Goal: Information Seeking & Learning: Find contact information

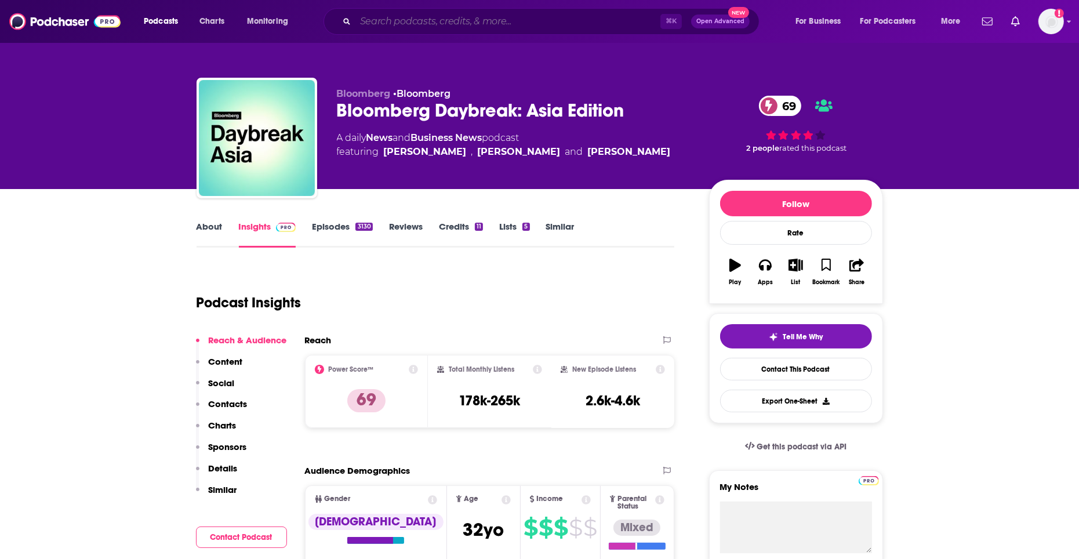
click at [514, 22] on input "Search podcasts, credits, & more..." at bounding box center [507, 21] width 305 height 19
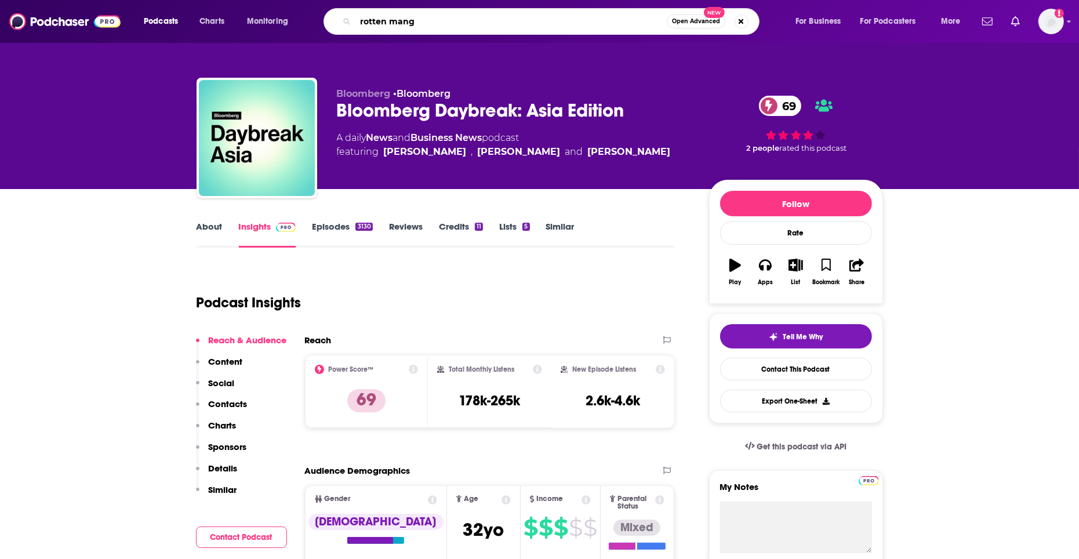
type input "rotten mango"
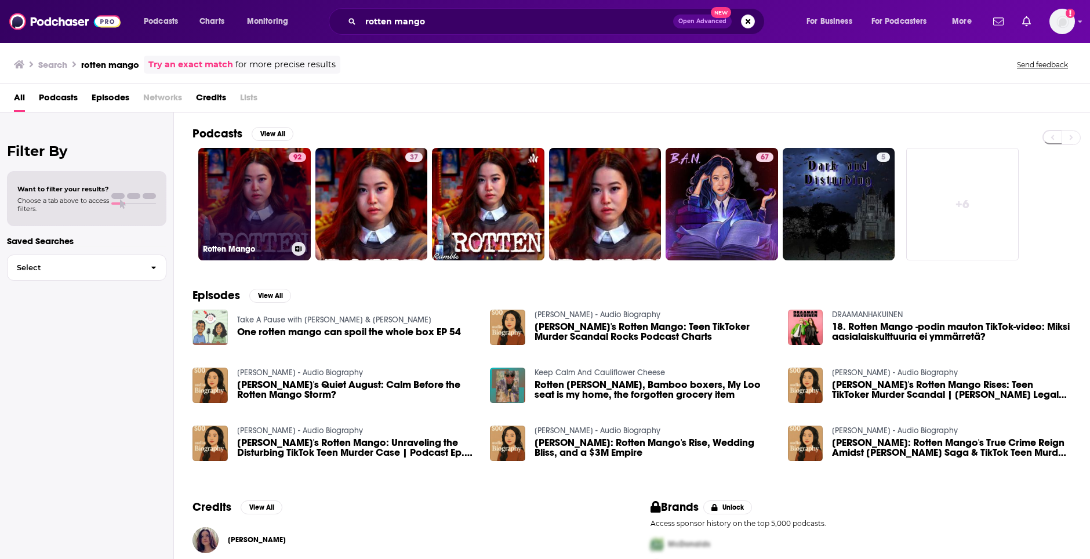
click at [241, 201] on link "92 Rotten Mango" at bounding box center [254, 204] width 112 height 112
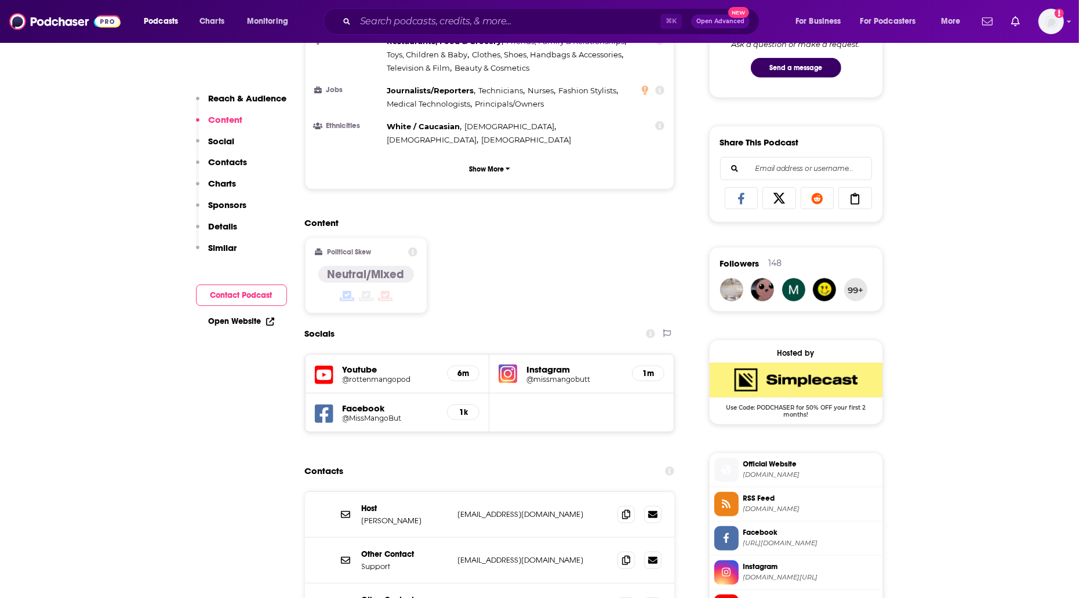
scroll to position [740, 0]
click at [625, 510] on icon at bounding box center [626, 514] width 8 height 9
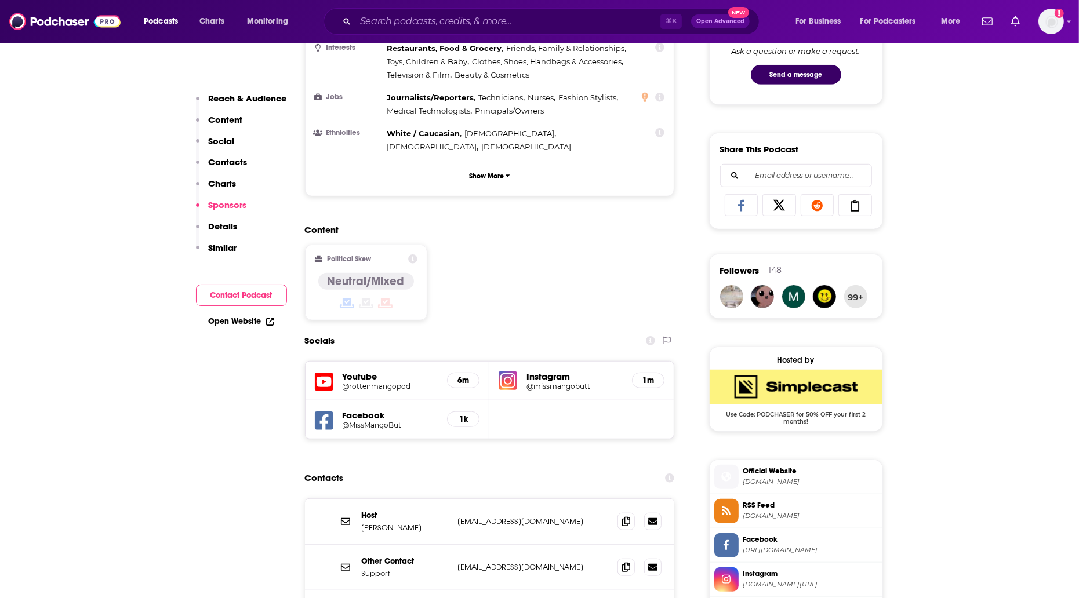
scroll to position [0, 0]
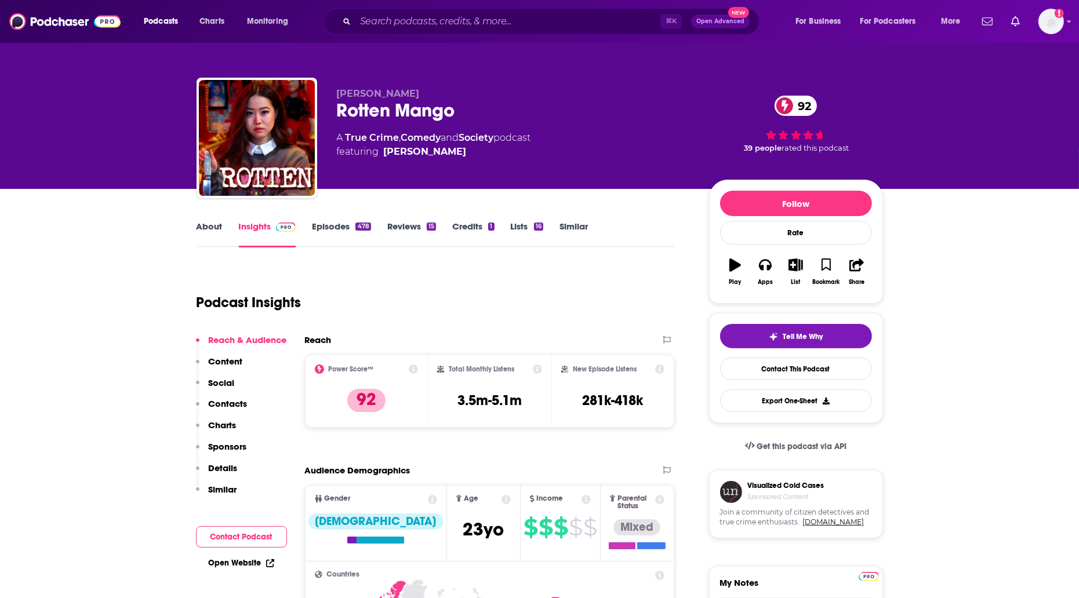
click at [218, 232] on link "About" at bounding box center [210, 234] width 26 height 27
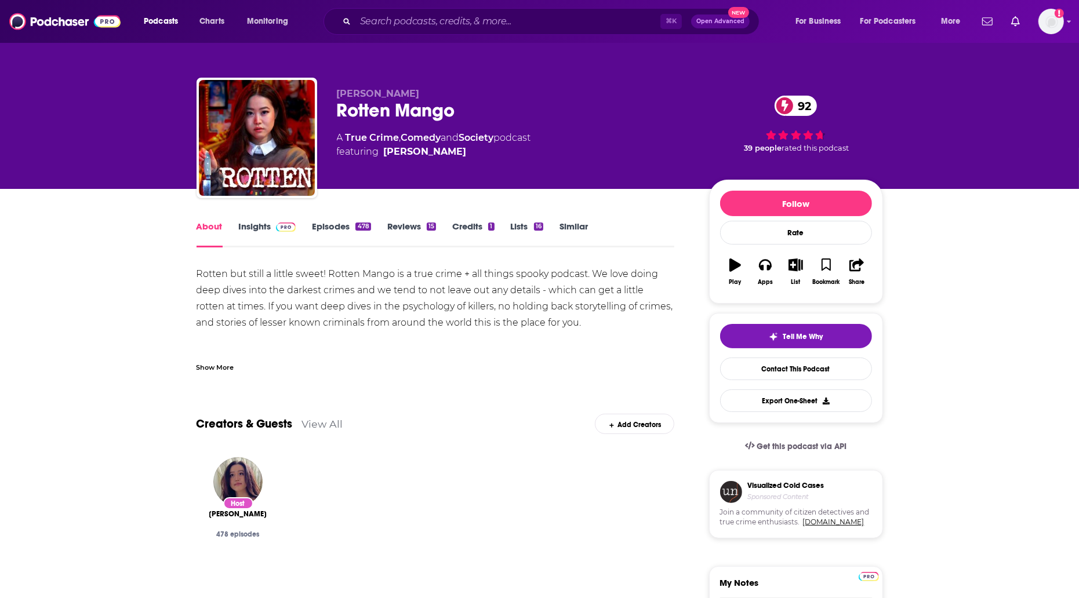
click at [264, 227] on link "Insights" at bounding box center [267, 234] width 57 height 27
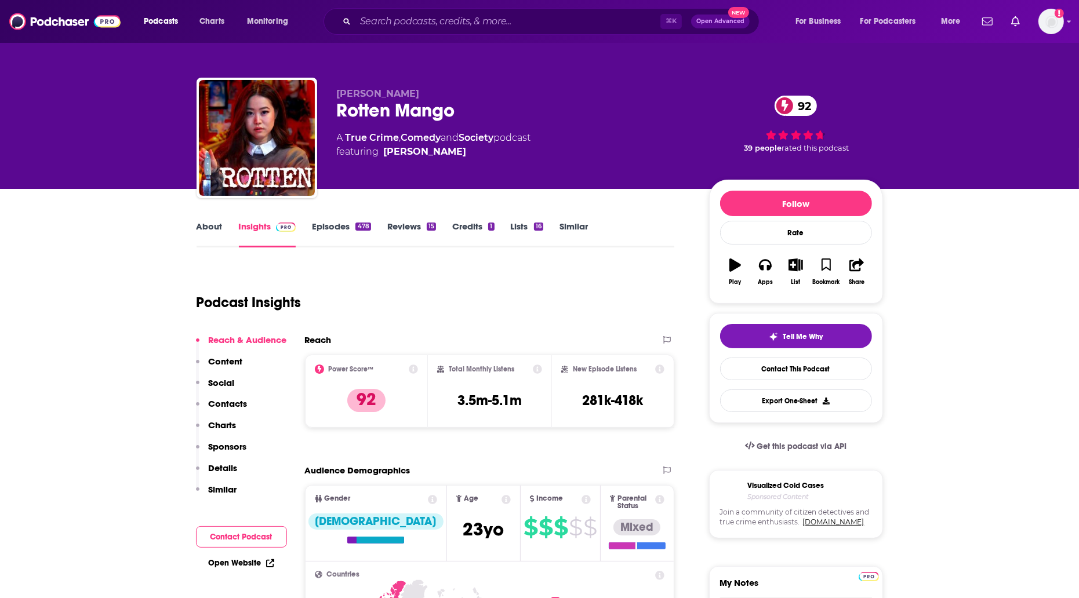
click at [277, 224] on img at bounding box center [286, 227] width 20 height 9
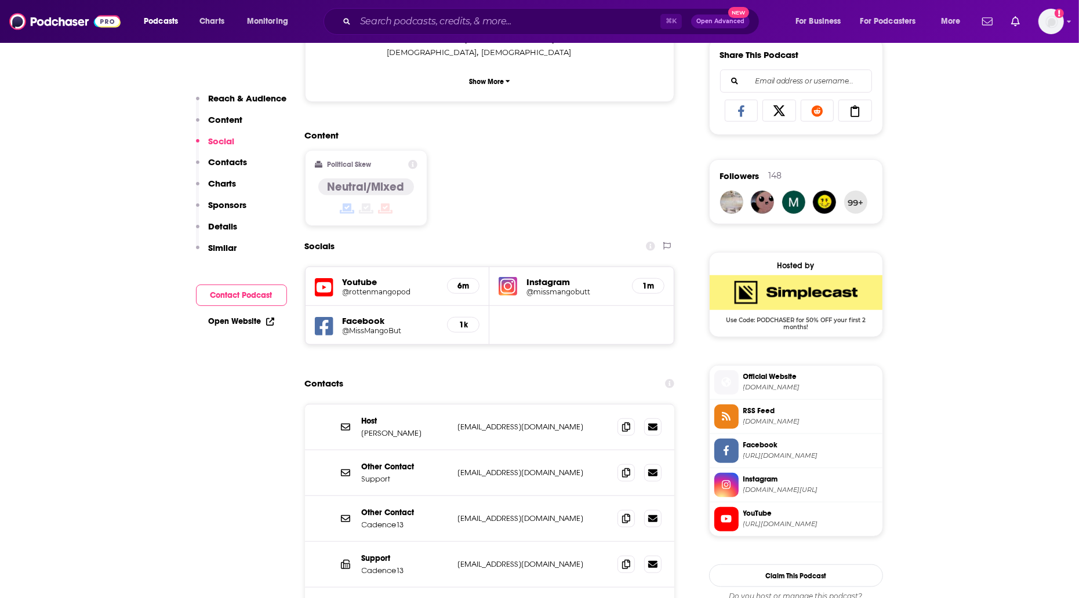
scroll to position [837, 0]
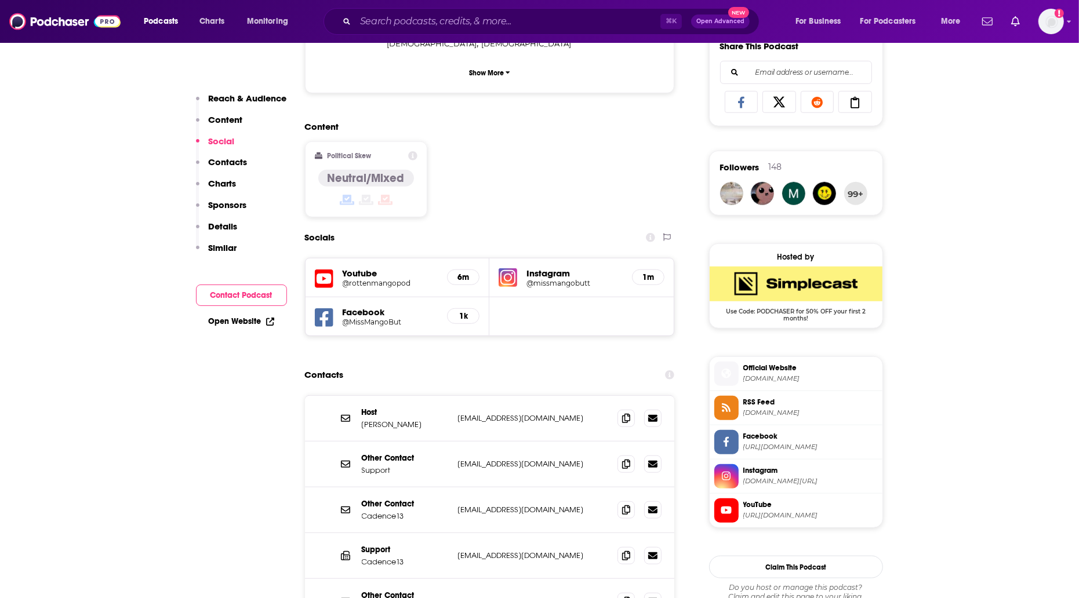
click at [511, 268] on img at bounding box center [508, 277] width 19 height 19
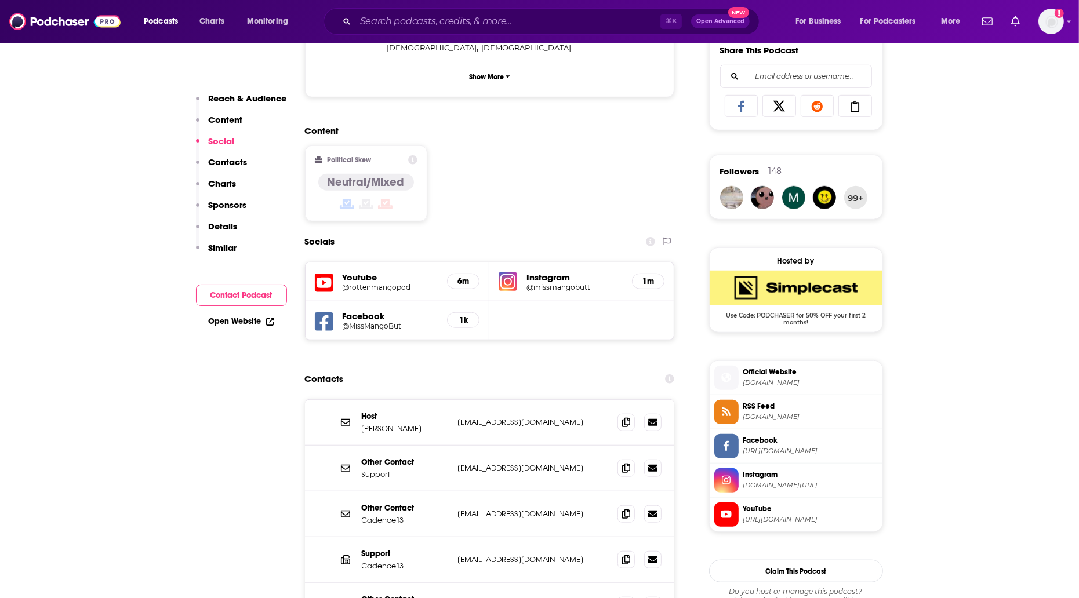
scroll to position [830, 0]
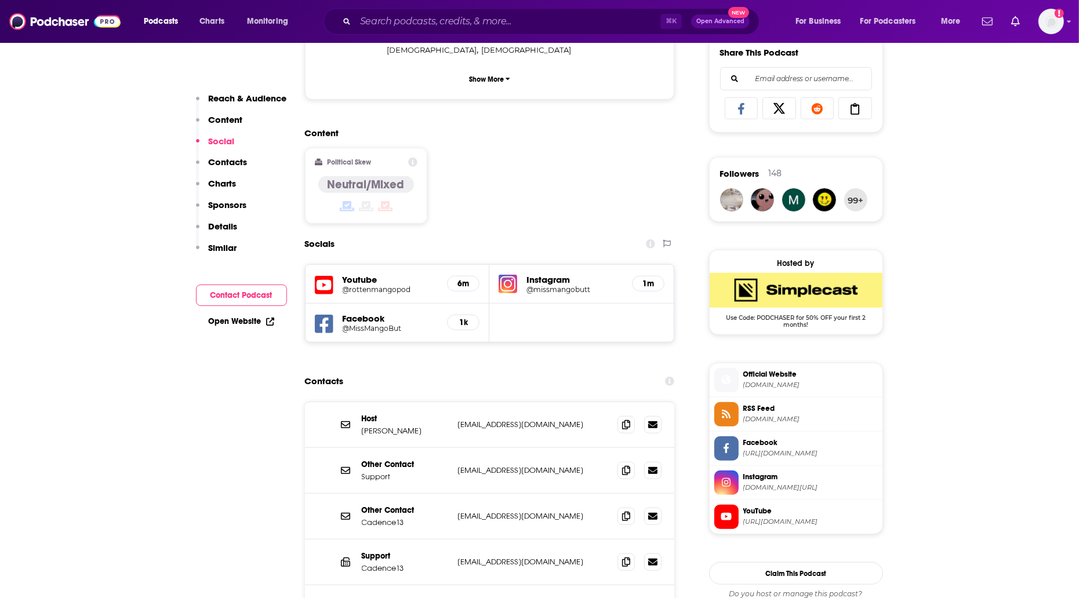
click at [409, 35] on div "Podcasts Charts Monitoring ⌘ K Open Advanced New For Business For Podcasters Mo…" at bounding box center [539, 21] width 1079 height 43
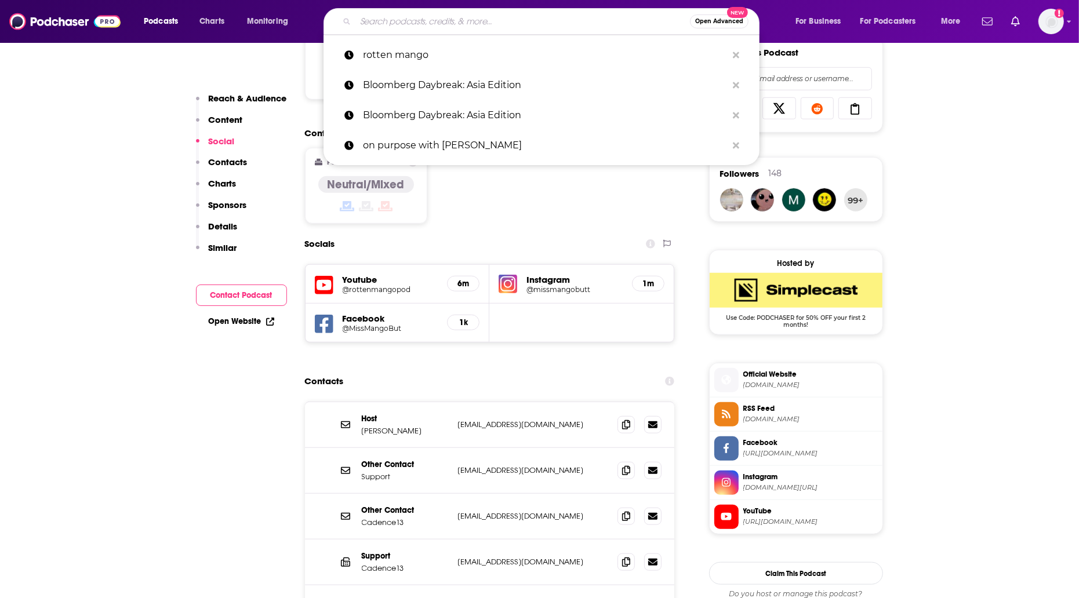
click at [419, 27] on input "Search podcasts, credits, & more..." at bounding box center [522, 21] width 335 height 19
paste input "All-In with [PERSON_NAME], [PERSON_NAME] & [PERSON_NAME]"
type input "All-In with [PERSON_NAME], [PERSON_NAME] & [PERSON_NAME]"
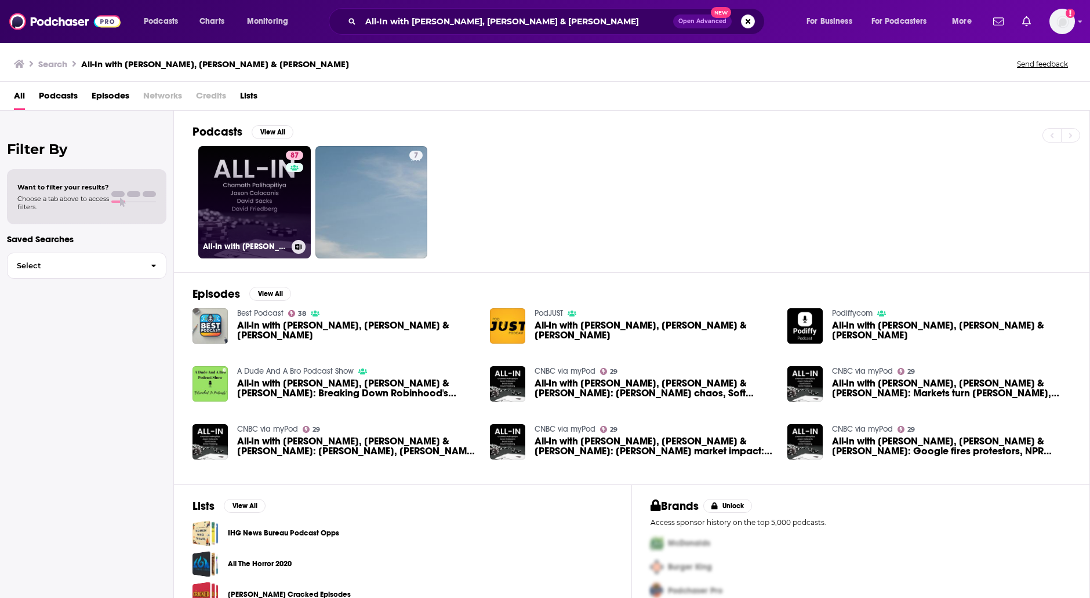
click at [234, 187] on link "87 All-In with [PERSON_NAME], [PERSON_NAME] & [PERSON_NAME]" at bounding box center [254, 202] width 112 height 112
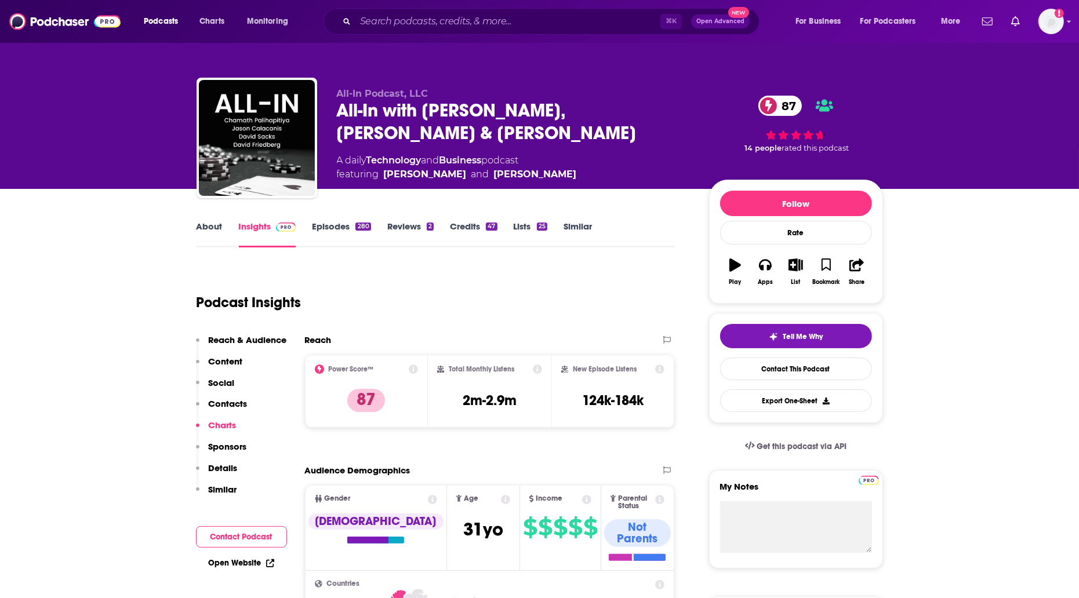
click at [208, 228] on link "About" at bounding box center [210, 234] width 26 height 27
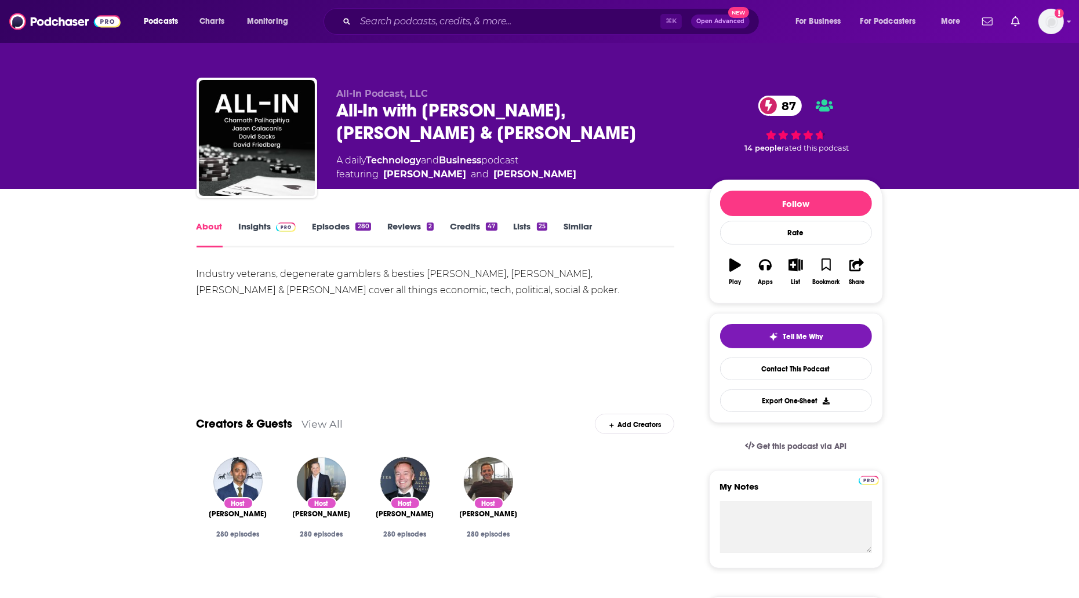
click at [453, 274] on div "Industry veterans, degenerate gamblers & besties [PERSON_NAME], [PERSON_NAME], …" at bounding box center [436, 282] width 478 height 32
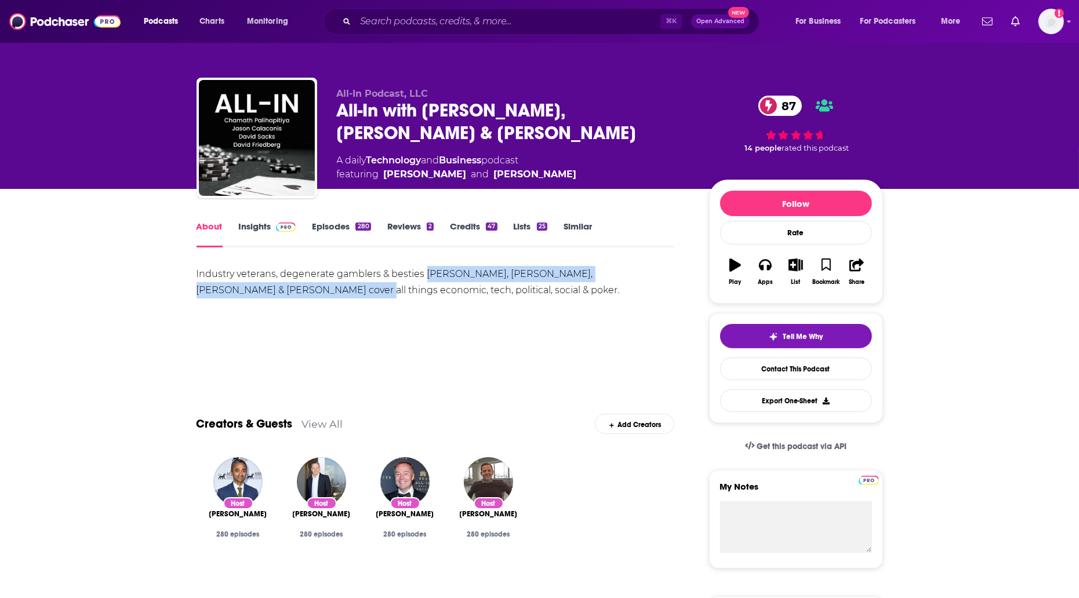
scroll to position [1, 0]
drag, startPoint x: 426, startPoint y: 272, endPoint x: 271, endPoint y: 289, distance: 156.3
click at [271, 289] on div "Industry veterans, degenerate gamblers & besties [PERSON_NAME], [PERSON_NAME], …" at bounding box center [436, 282] width 478 height 32
copy div "[PERSON_NAME], [PERSON_NAME], [PERSON_NAME] & [PERSON_NAME]"
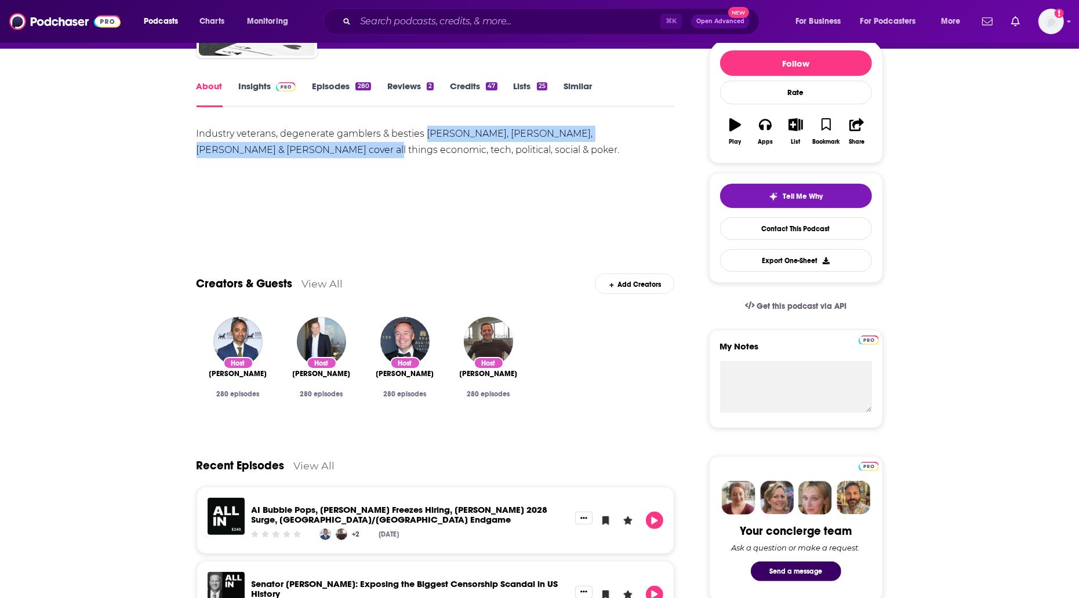
scroll to position [0, 0]
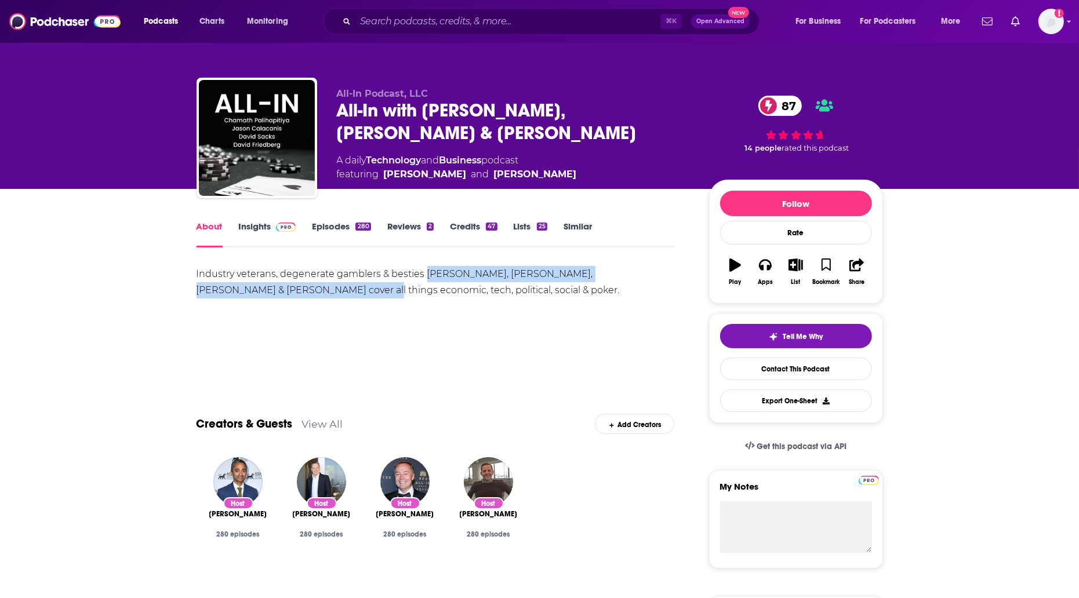
click at [270, 226] on link "Insights" at bounding box center [267, 234] width 57 height 27
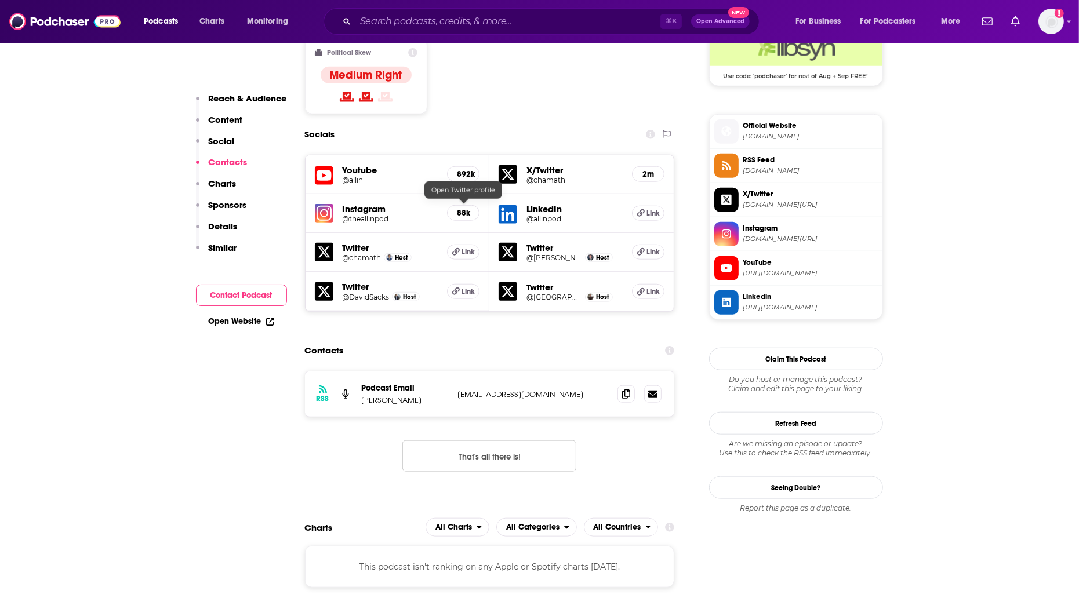
scroll to position [1047, 0]
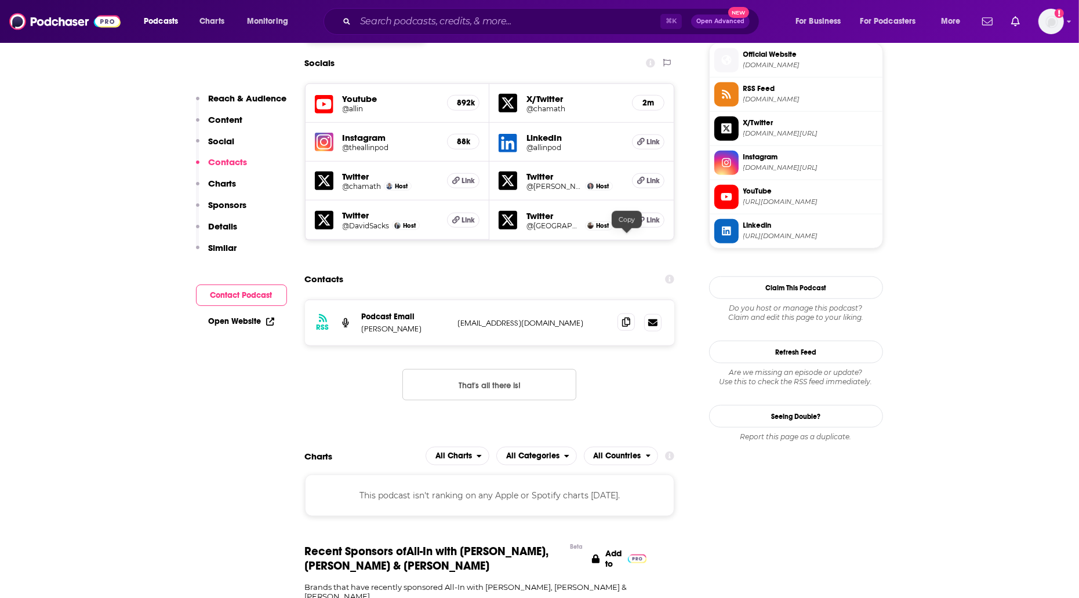
click at [625, 314] on span at bounding box center [625, 322] width 17 height 17
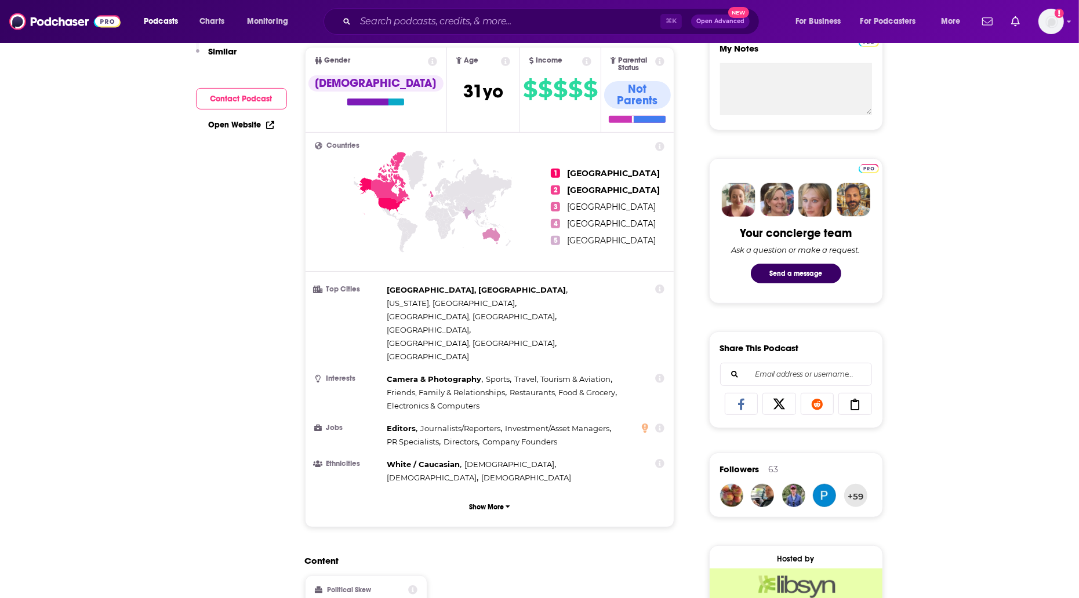
scroll to position [70, 0]
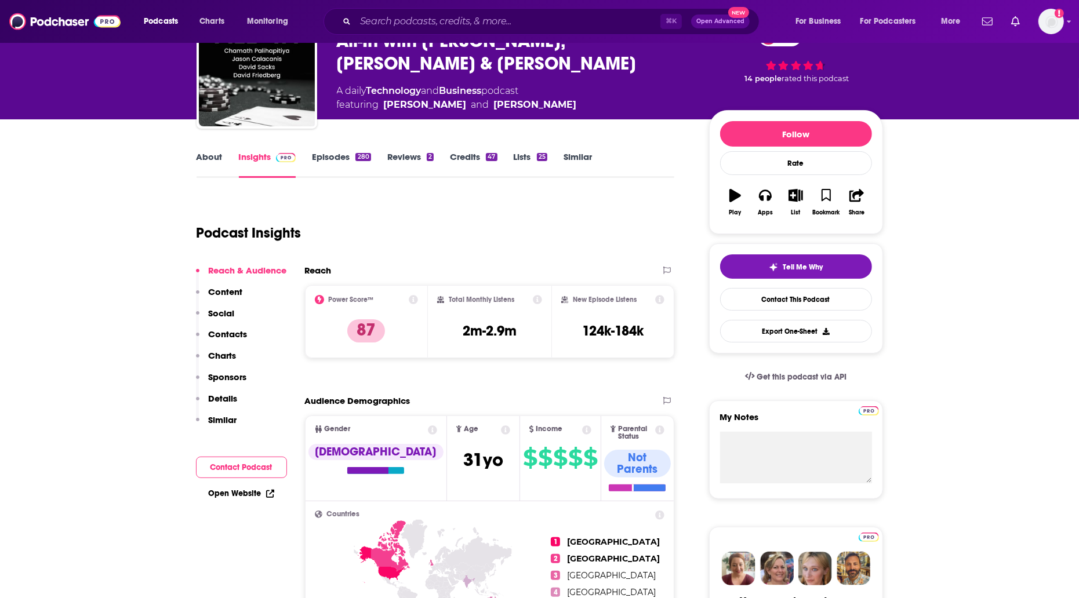
click at [210, 155] on link "About" at bounding box center [210, 164] width 26 height 27
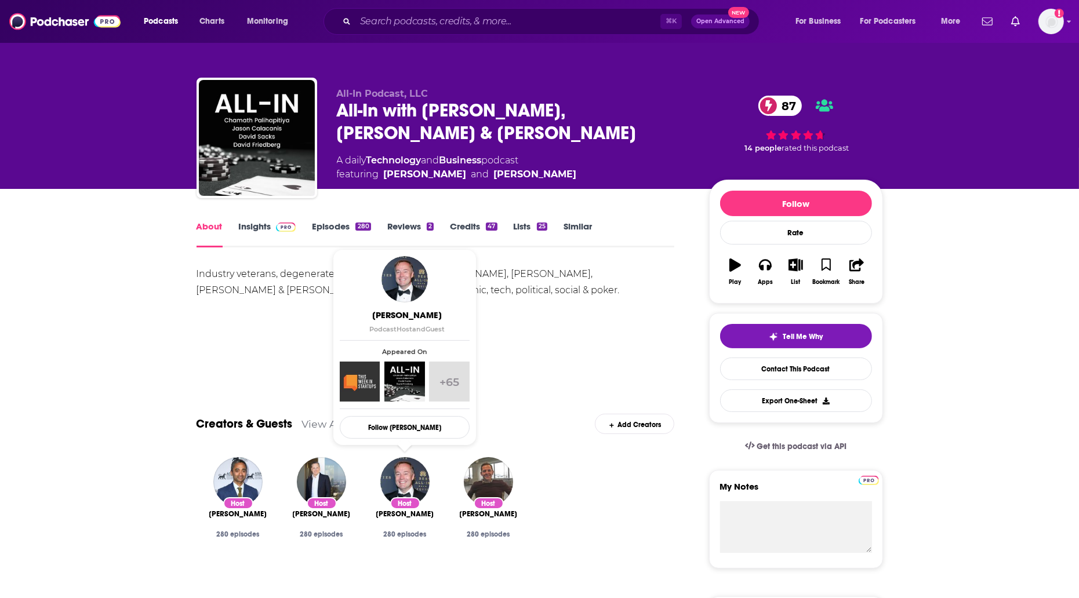
scroll to position [6, 0]
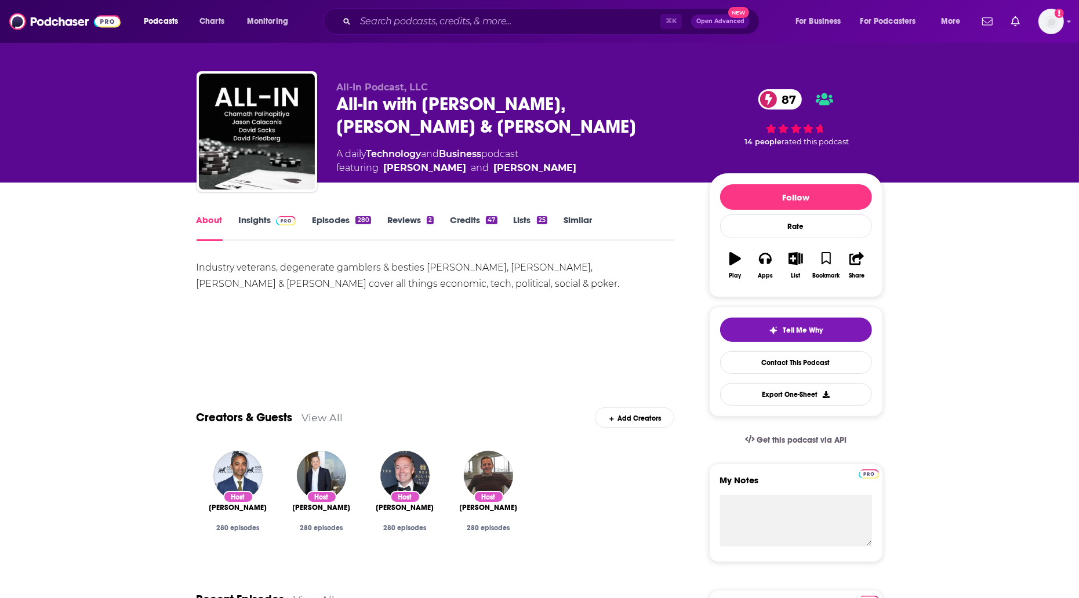
click at [286, 220] on img at bounding box center [286, 220] width 20 height 9
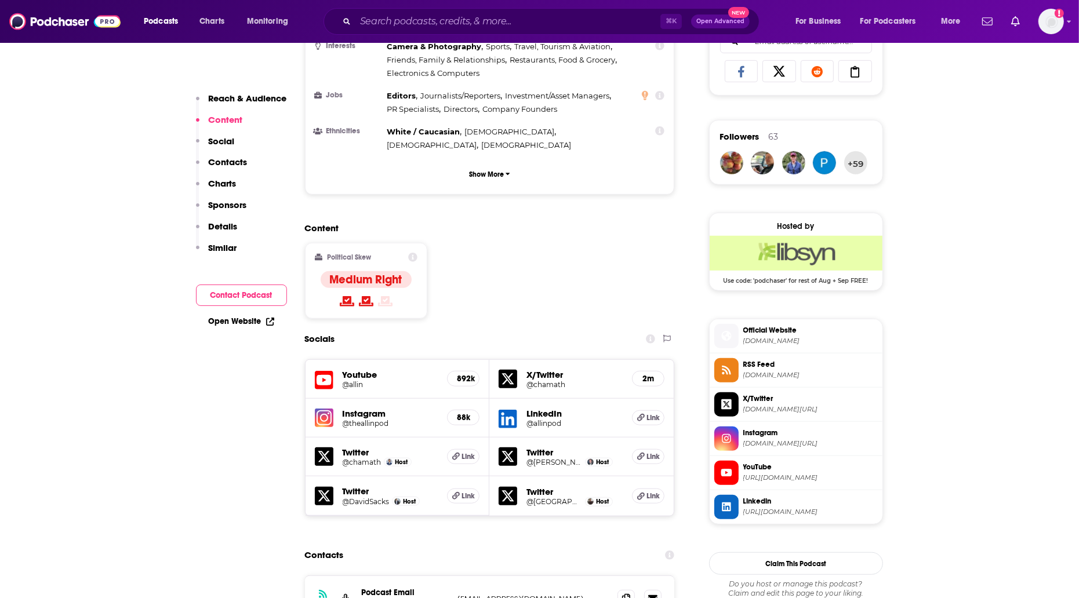
scroll to position [811, 0]
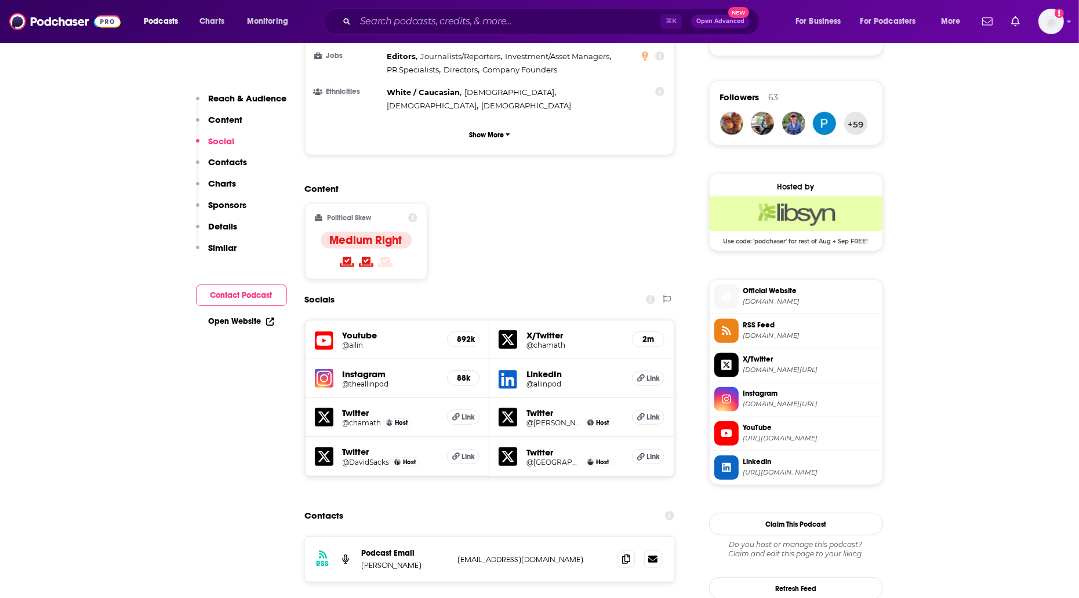
click at [548, 380] on h5 "@allinpod" at bounding box center [574, 384] width 96 height 9
click at [405, 379] on h5 "@theallinpod" at bounding box center [391, 383] width 96 height 9
click at [419, 379] on h5 "@theallinpod" at bounding box center [391, 383] width 96 height 9
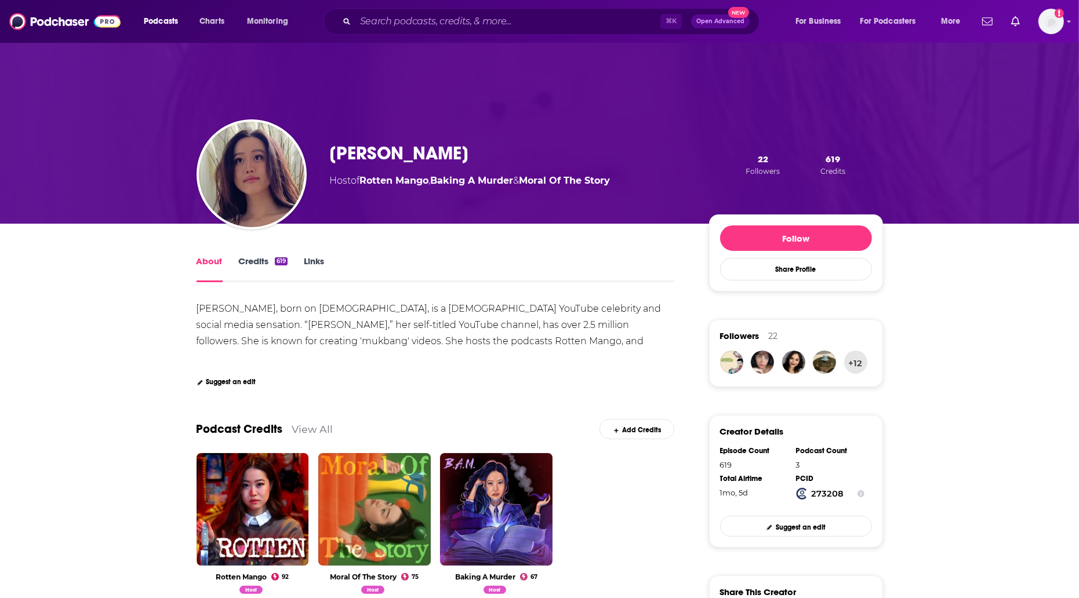
drag, startPoint x: 406, startPoint y: 296, endPoint x: 660, endPoint y: 337, distance: 257.3
click at [390, 346] on div "Stephanie Soo, born on November 27, 1995, is a South Korean-American YouTube ce…" at bounding box center [430, 333] width 467 height 60
